Goal: Navigation & Orientation: Understand site structure

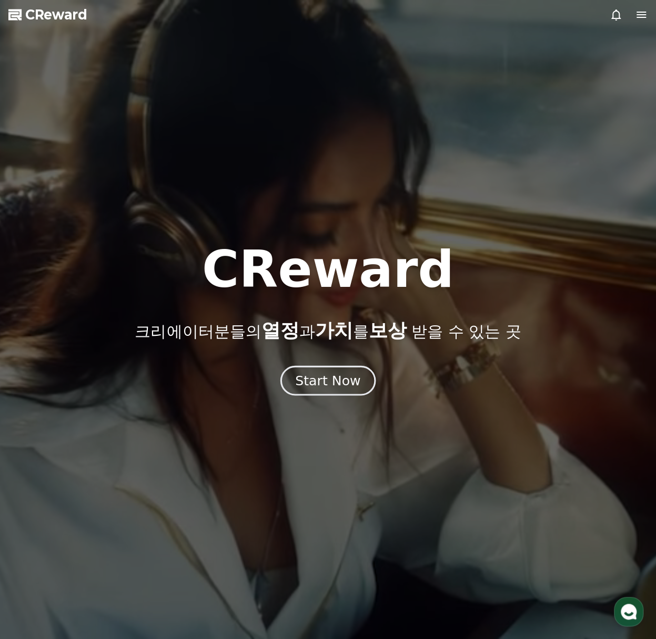
click at [332, 371] on button "Start Now" at bounding box center [327, 381] width 95 height 30
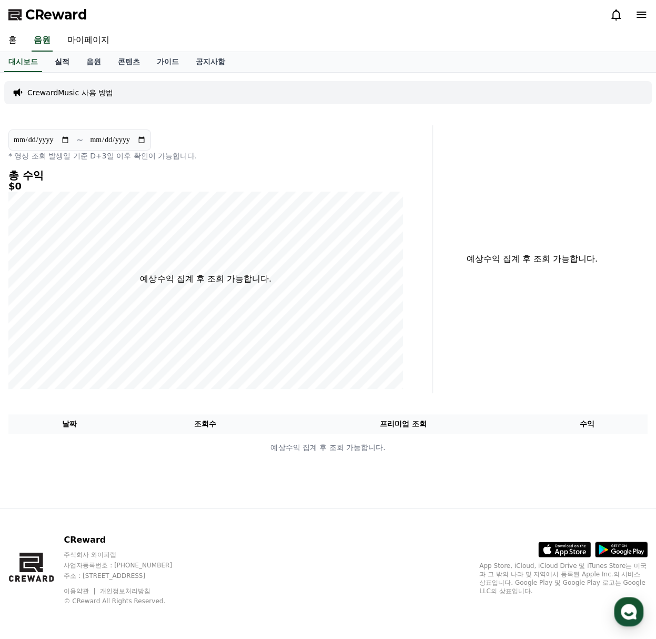
click at [64, 65] on link "실적" at bounding box center [62, 62] width 32 height 20
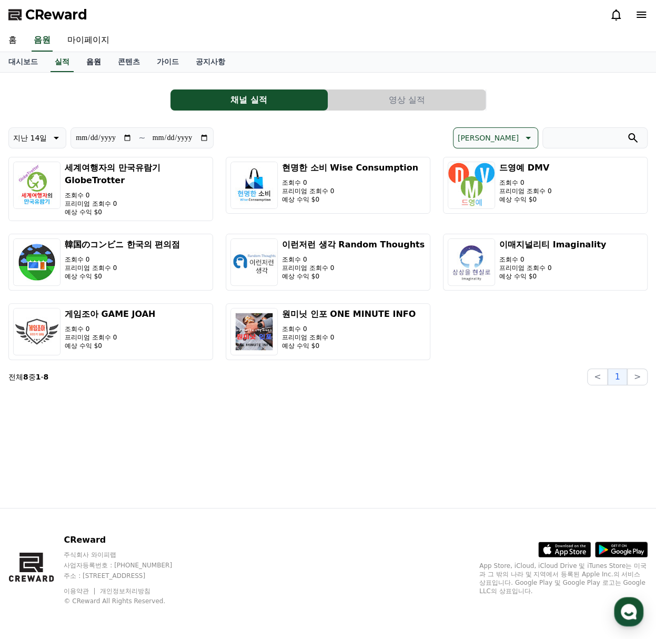
click at [94, 57] on link "음원" at bounding box center [94, 62] width 32 height 20
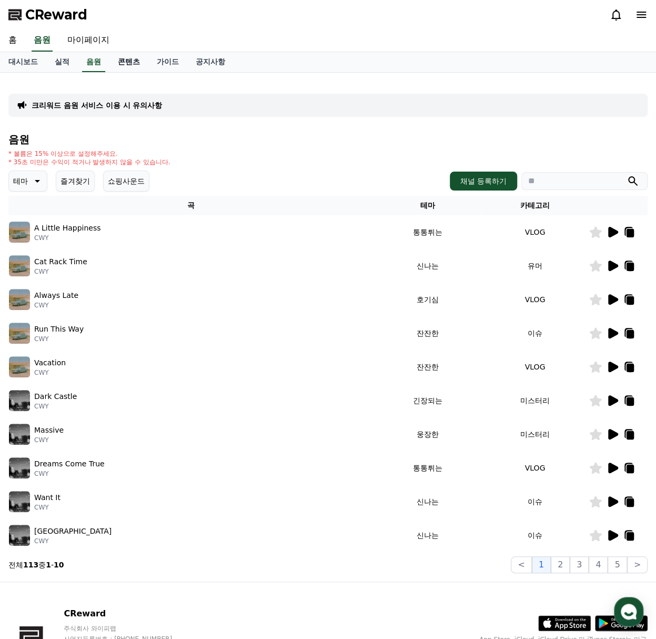
click at [140, 58] on link "콘텐츠" at bounding box center [128, 62] width 39 height 20
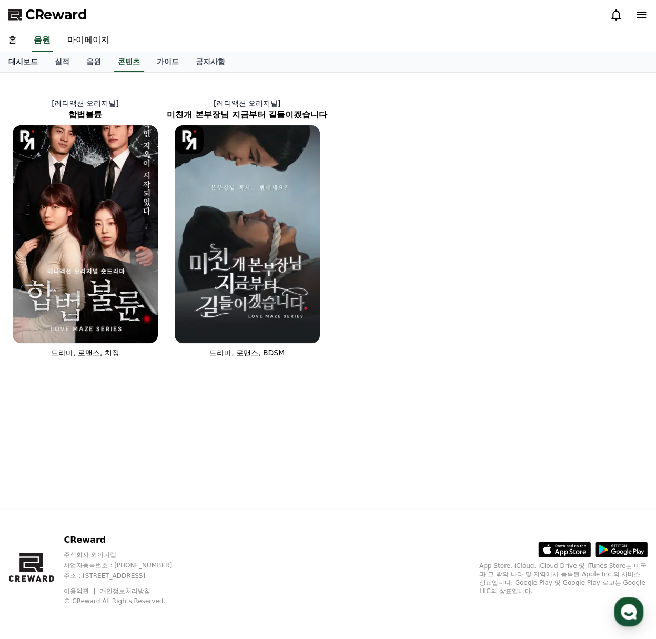
click at [37, 63] on link "대시보드" at bounding box center [23, 62] width 46 height 20
